Goal: Information Seeking & Learning: Check status

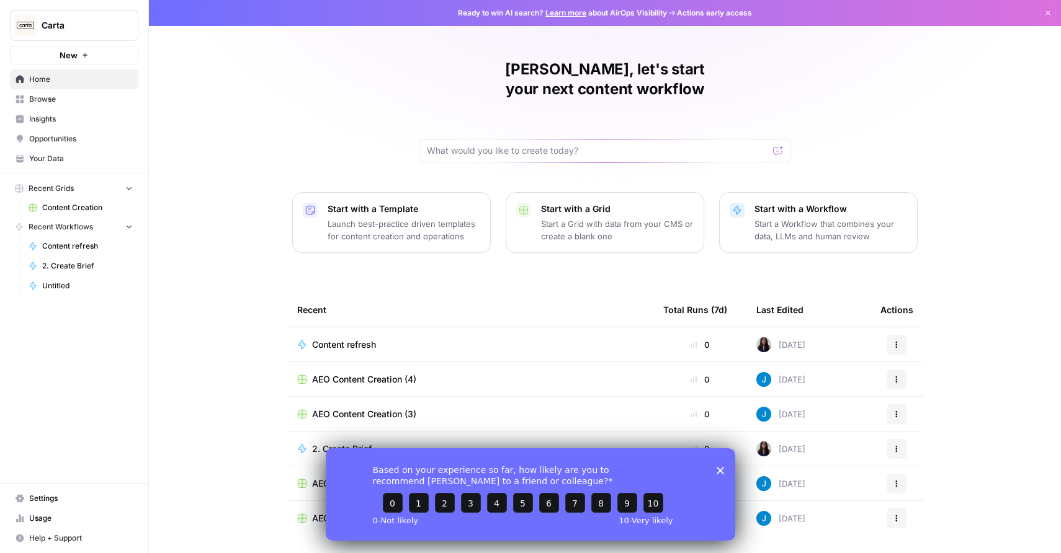
click at [59, 110] on link "Insights" at bounding box center [74, 119] width 128 height 20
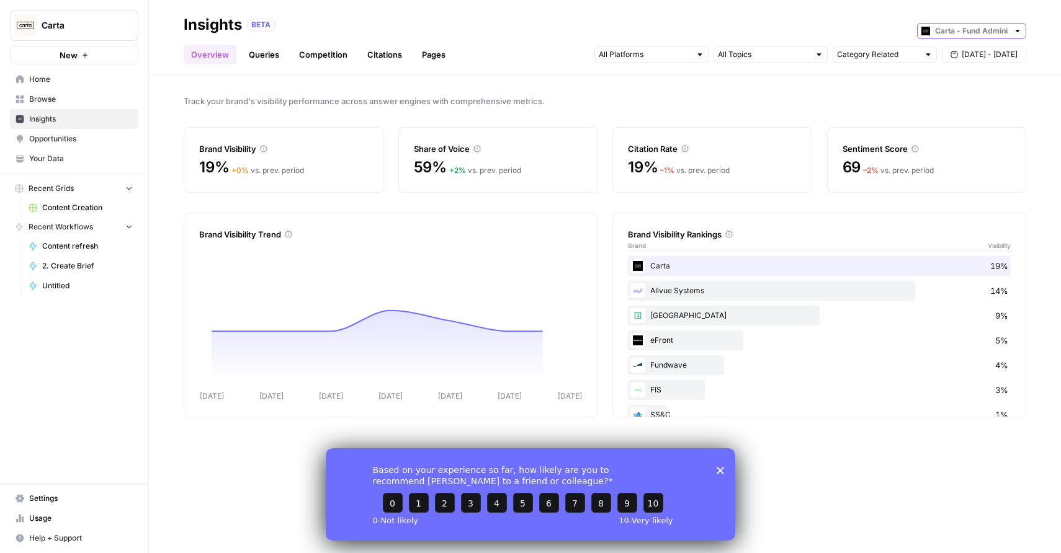
click at [952, 33] on input "text" at bounding box center [971, 31] width 73 height 12
click at [961, 76] on span "Carta - Cap Table" at bounding box center [975, 75] width 69 height 12
type input "Carta - Cap Table"
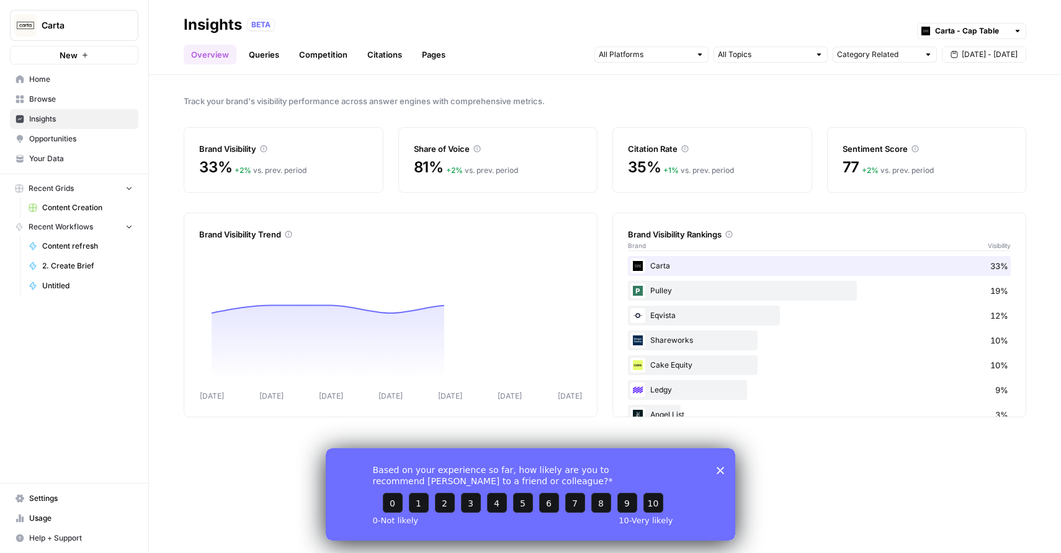
click at [722, 471] on icon "Close survey" at bounding box center [719, 469] width 7 height 7
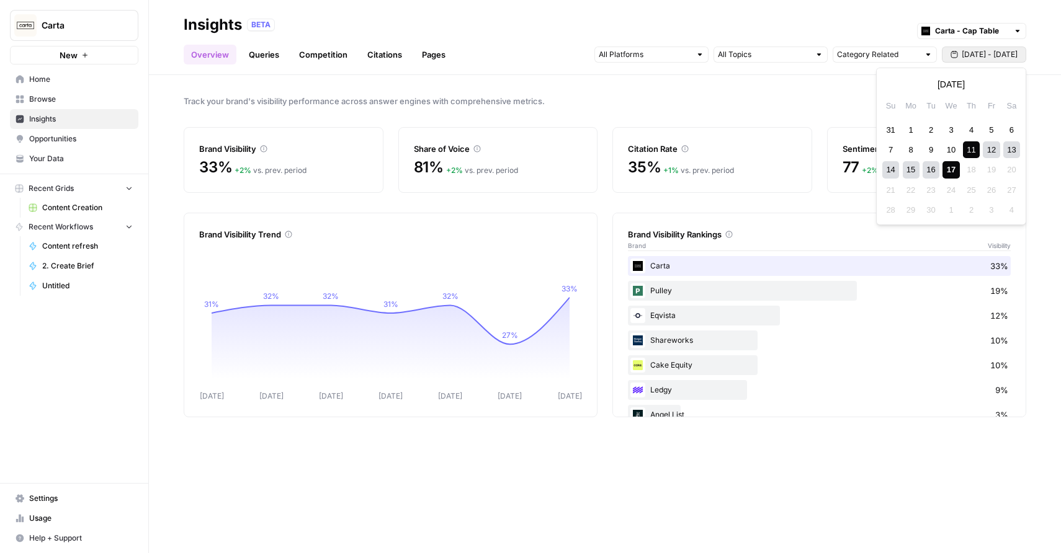
click at [977, 53] on span "[DATE] - [DATE]" at bounding box center [989, 54] width 56 height 11
click at [889, 153] on div "7" at bounding box center [890, 149] width 17 height 17
click at [1014, 146] on div "13" at bounding box center [1011, 149] width 17 height 17
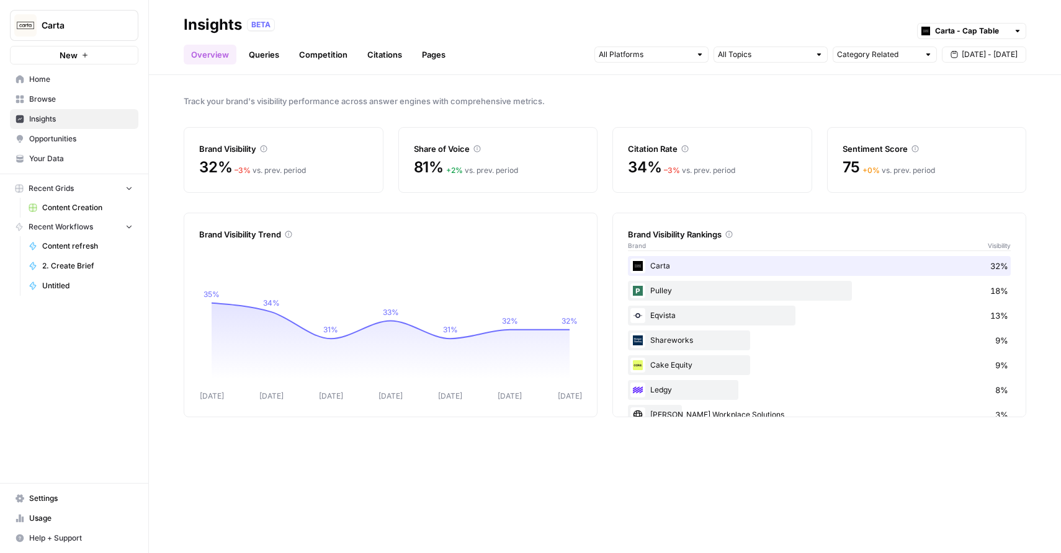
click at [416, 58] on link "Pages" at bounding box center [433, 55] width 38 height 20
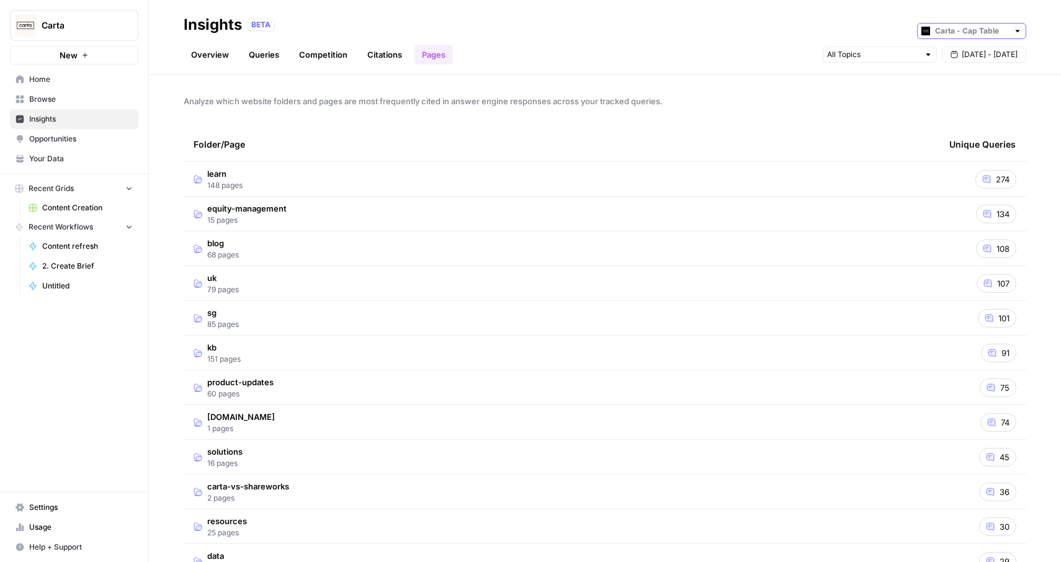
click at [953, 33] on input "text" at bounding box center [971, 31] width 73 height 12
click at [980, 53] on span "Carta - Fund Administration" at bounding box center [975, 58] width 69 height 12
type input "Carta - Fund Administration"
click at [220, 56] on link "Overview" at bounding box center [210, 55] width 53 height 20
